Goal: Register for event/course

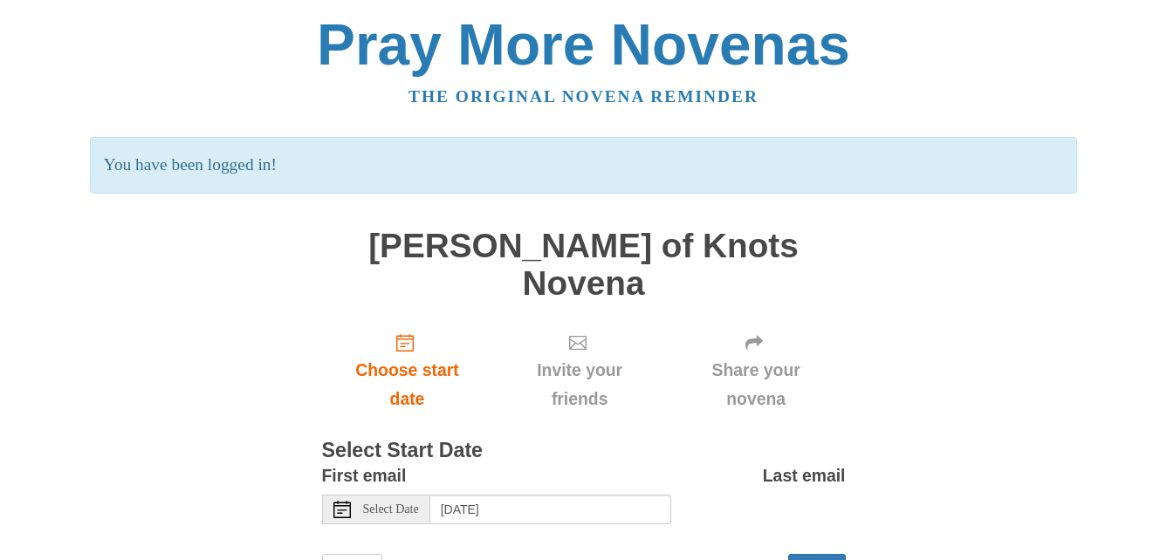
click at [347, 501] on icon at bounding box center [341, 509] width 17 height 17
click at [386, 504] on span "Select Date" at bounding box center [391, 510] width 56 height 12
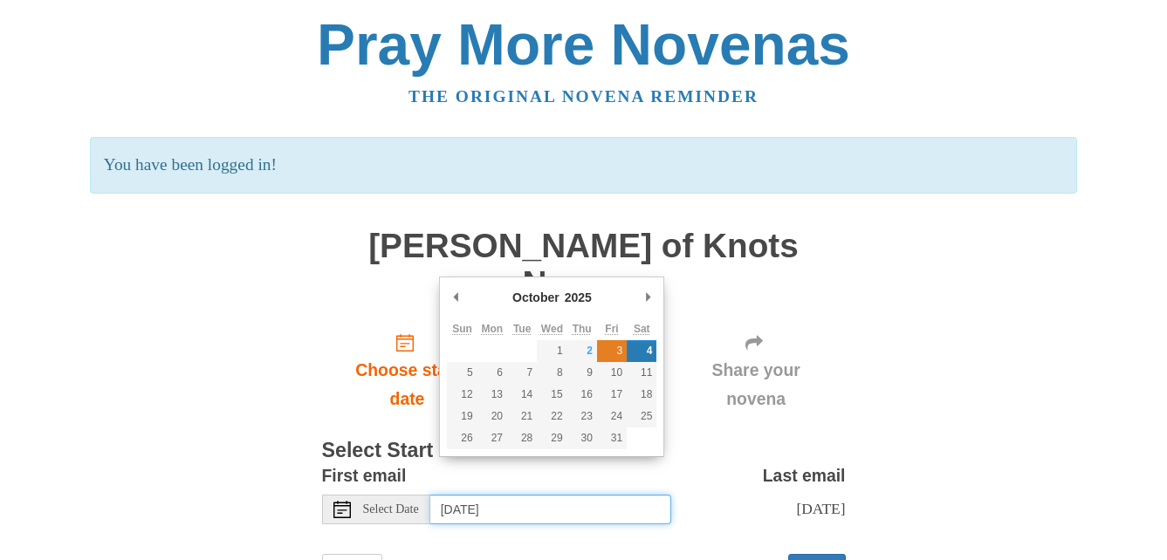
type input "Friday, October 3rd"
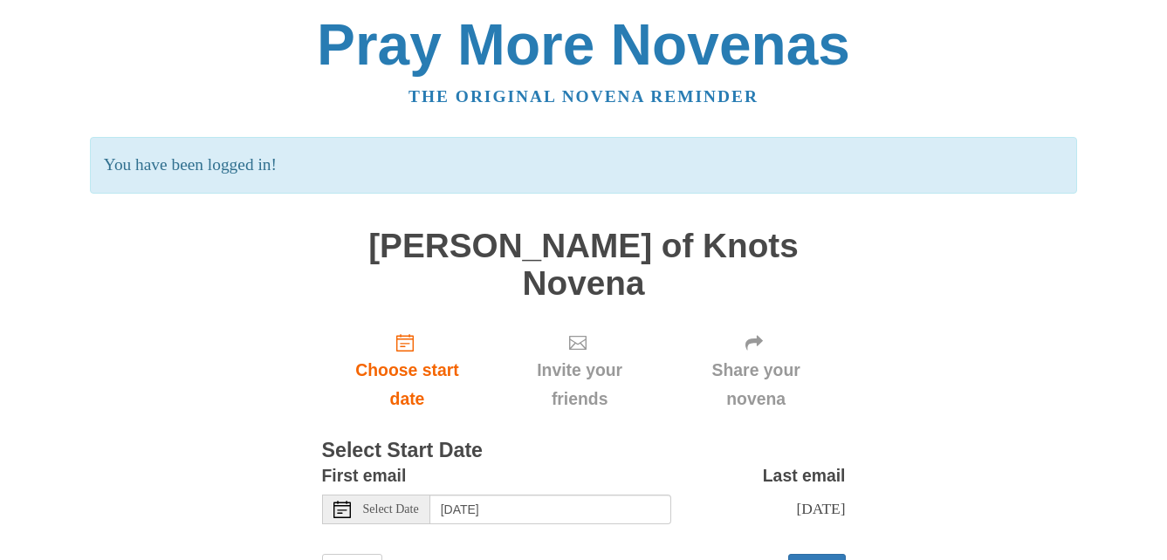
scroll to position [44, 0]
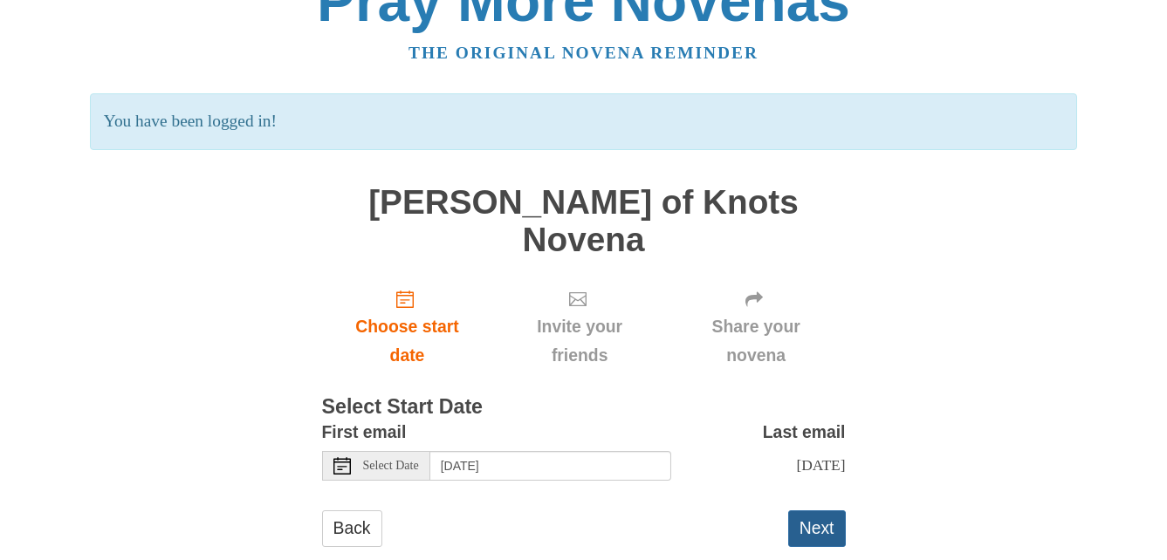
click at [824, 511] on button "Next" at bounding box center [817, 529] width 58 height 36
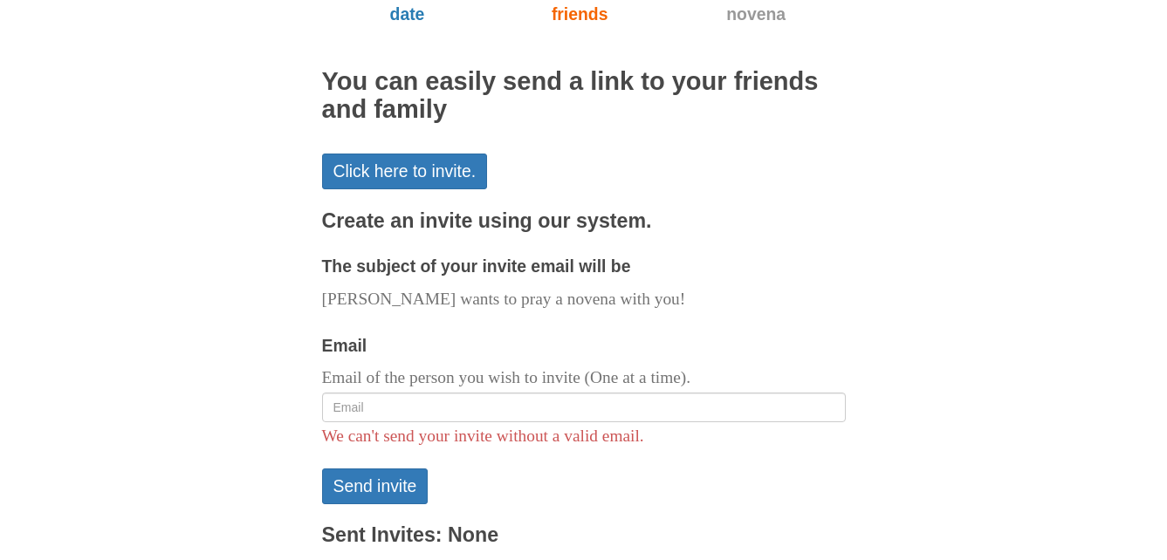
scroll to position [290, 0]
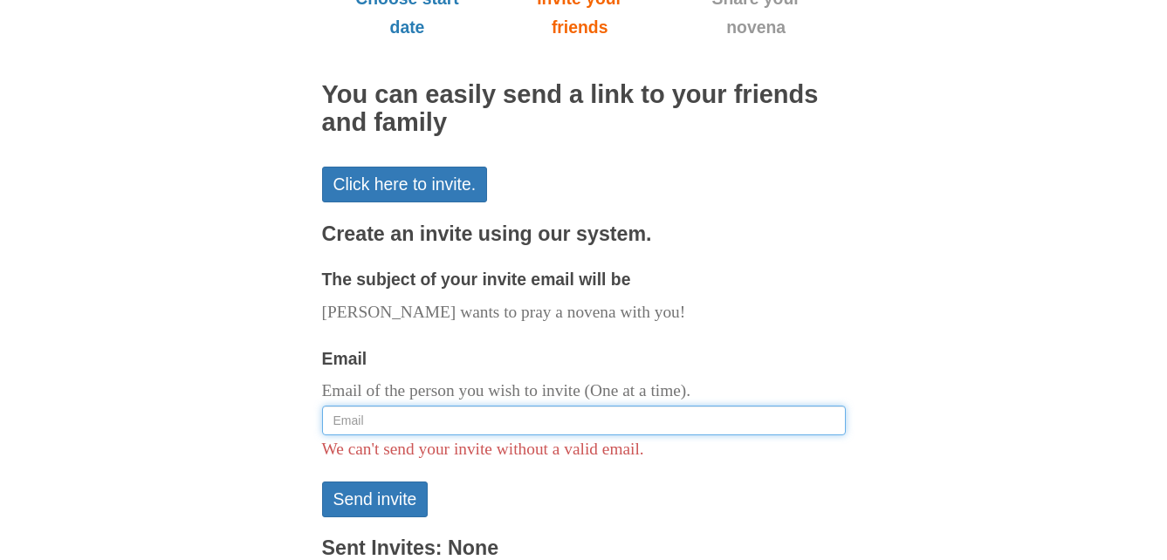
click at [383, 406] on input "Email" at bounding box center [584, 421] width 524 height 30
drag, startPoint x: 384, startPoint y: 383, endPoint x: 373, endPoint y: 386, distance: 11.6
click at [373, 406] on input "Email" at bounding box center [584, 421] width 524 height 30
type input "[EMAIL_ADDRESS][DOMAIN_NAME]"
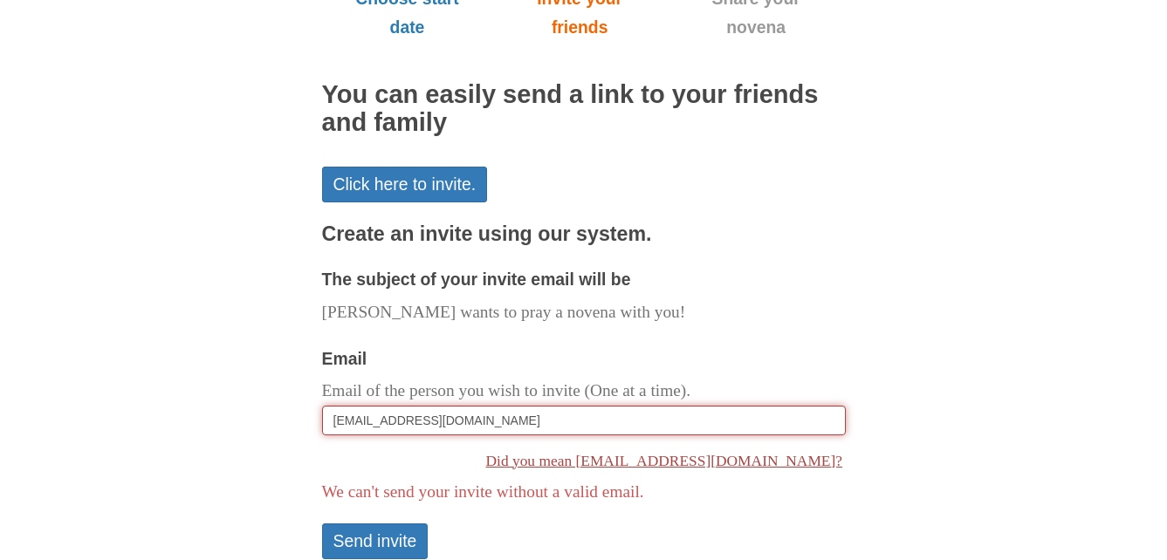
scroll to position [401, 0]
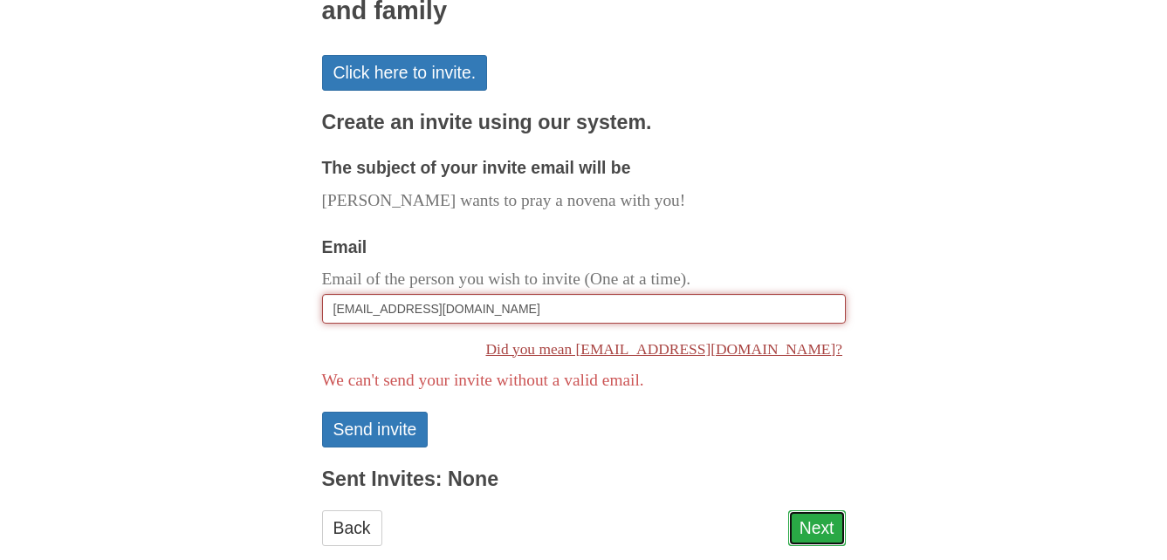
click at [812, 511] on link "Next" at bounding box center [817, 529] width 58 height 36
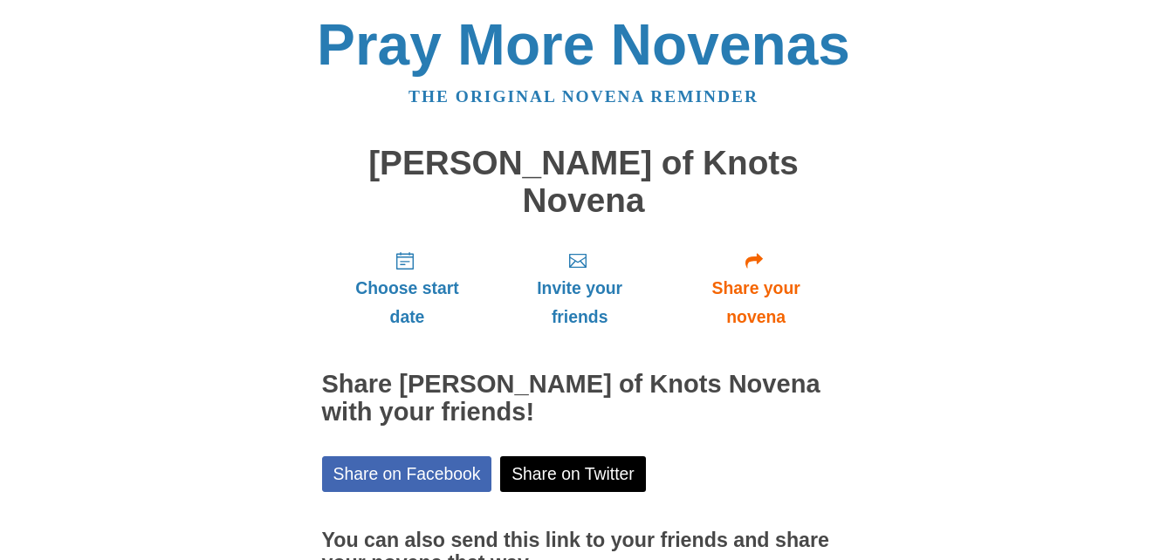
scroll to position [141, 0]
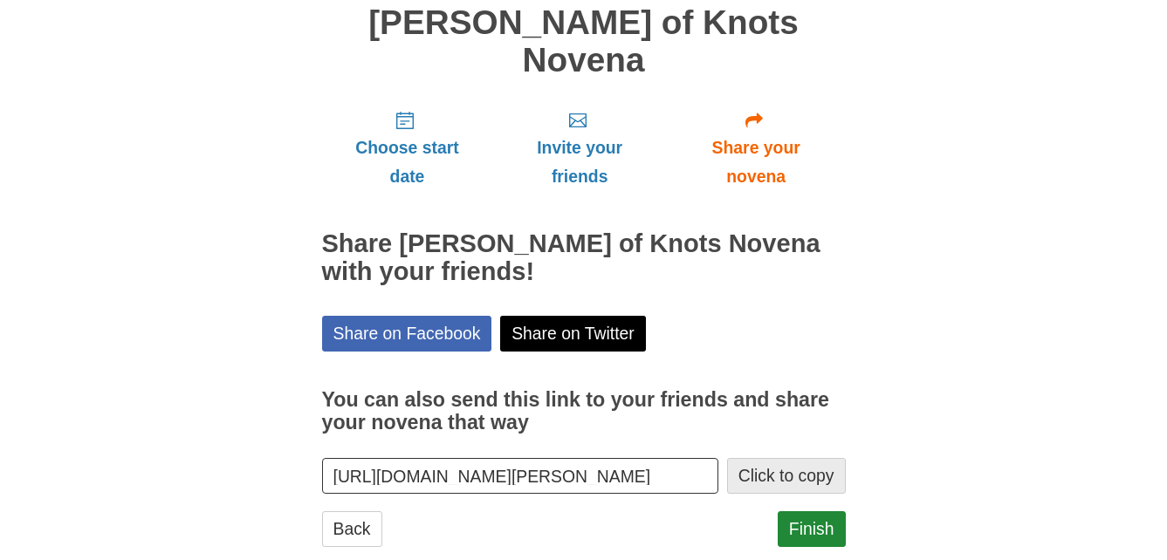
click at [763, 458] on button "Click to copy" at bounding box center [786, 476] width 119 height 36
click at [808, 511] on link "Finish" at bounding box center [812, 529] width 68 height 36
